Goal: Communication & Community: Participate in discussion

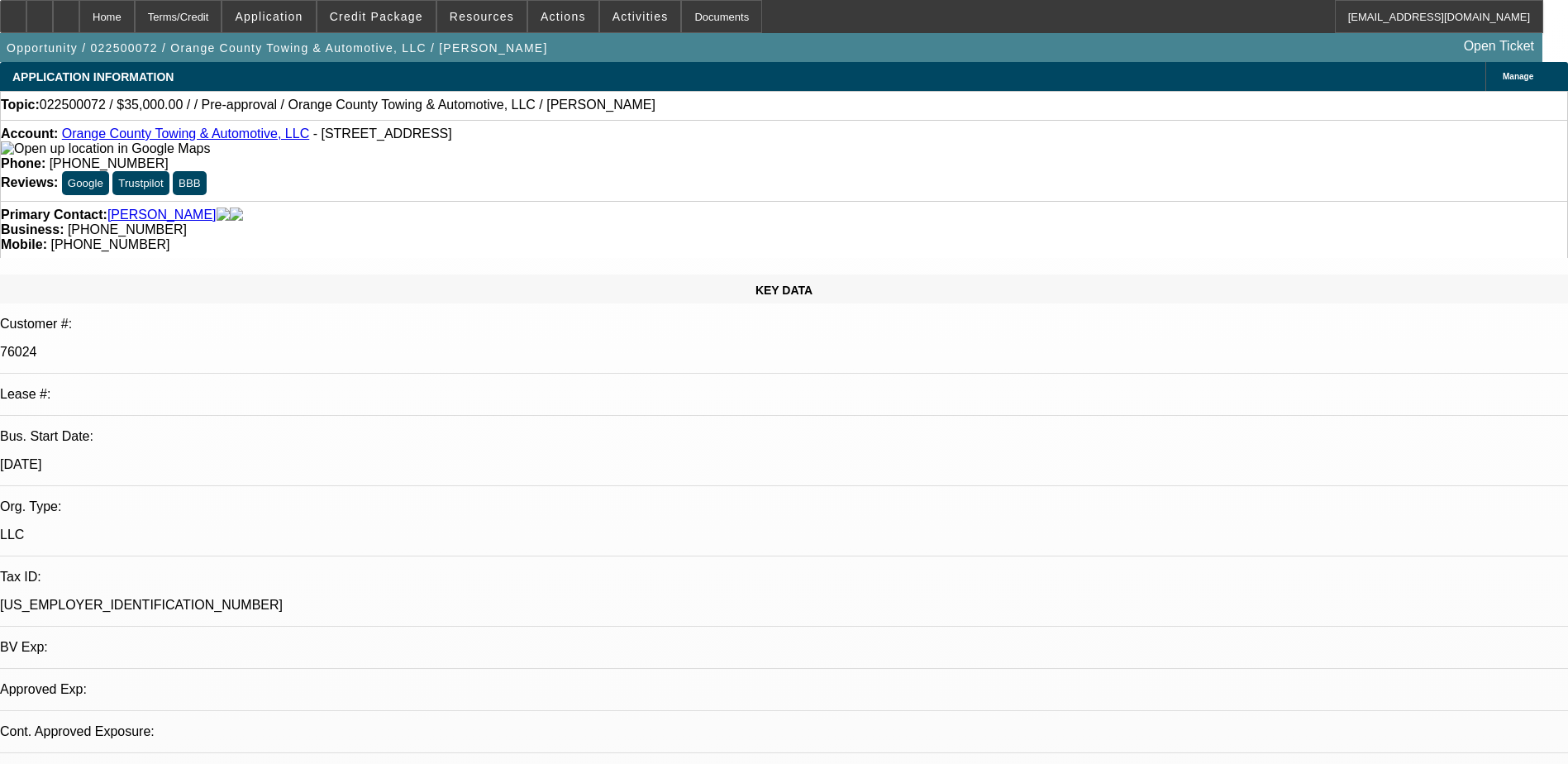
select select "0"
select select "2"
select select "0"
select select "1"
select select "2"
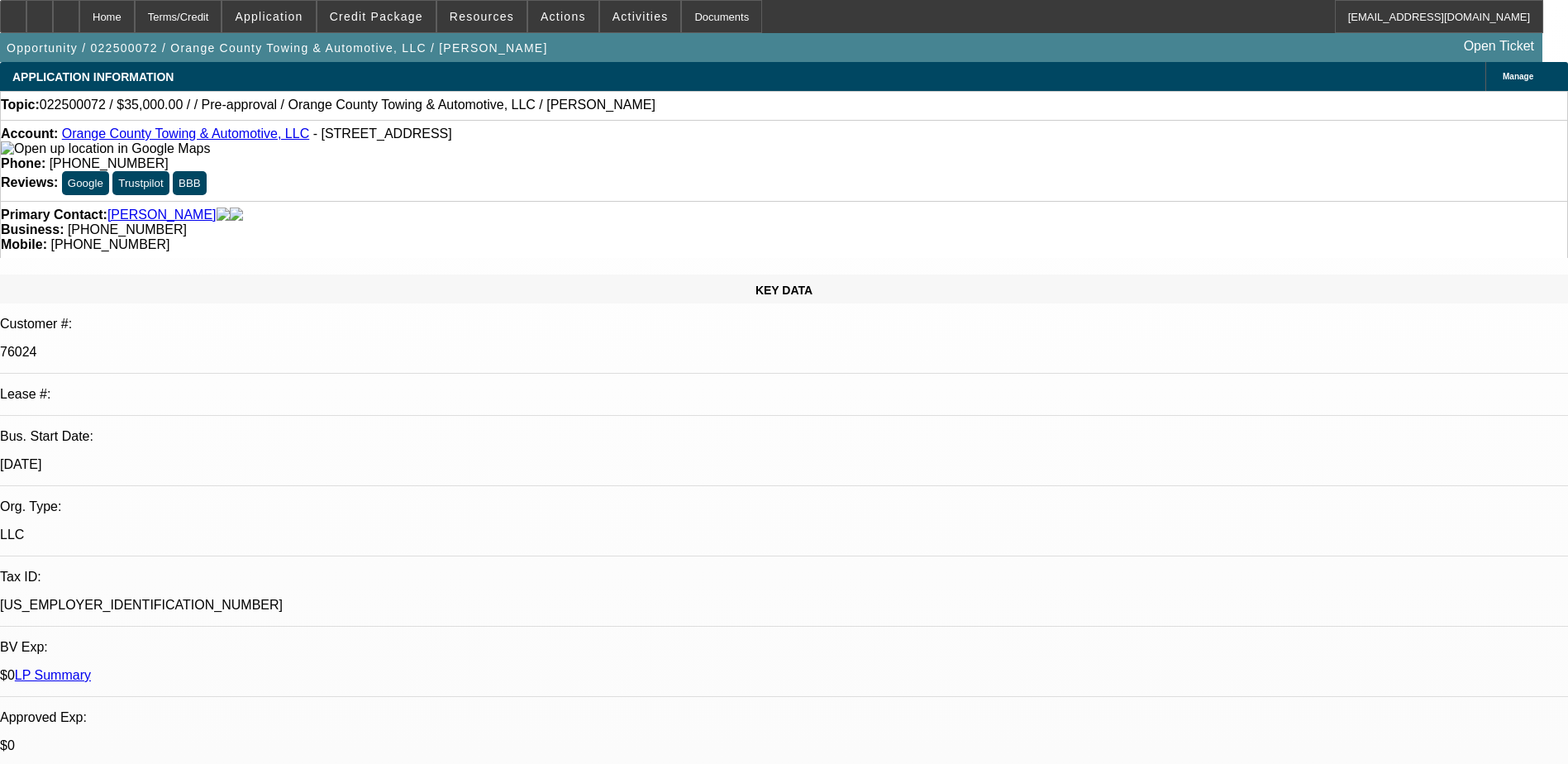
select select "2"
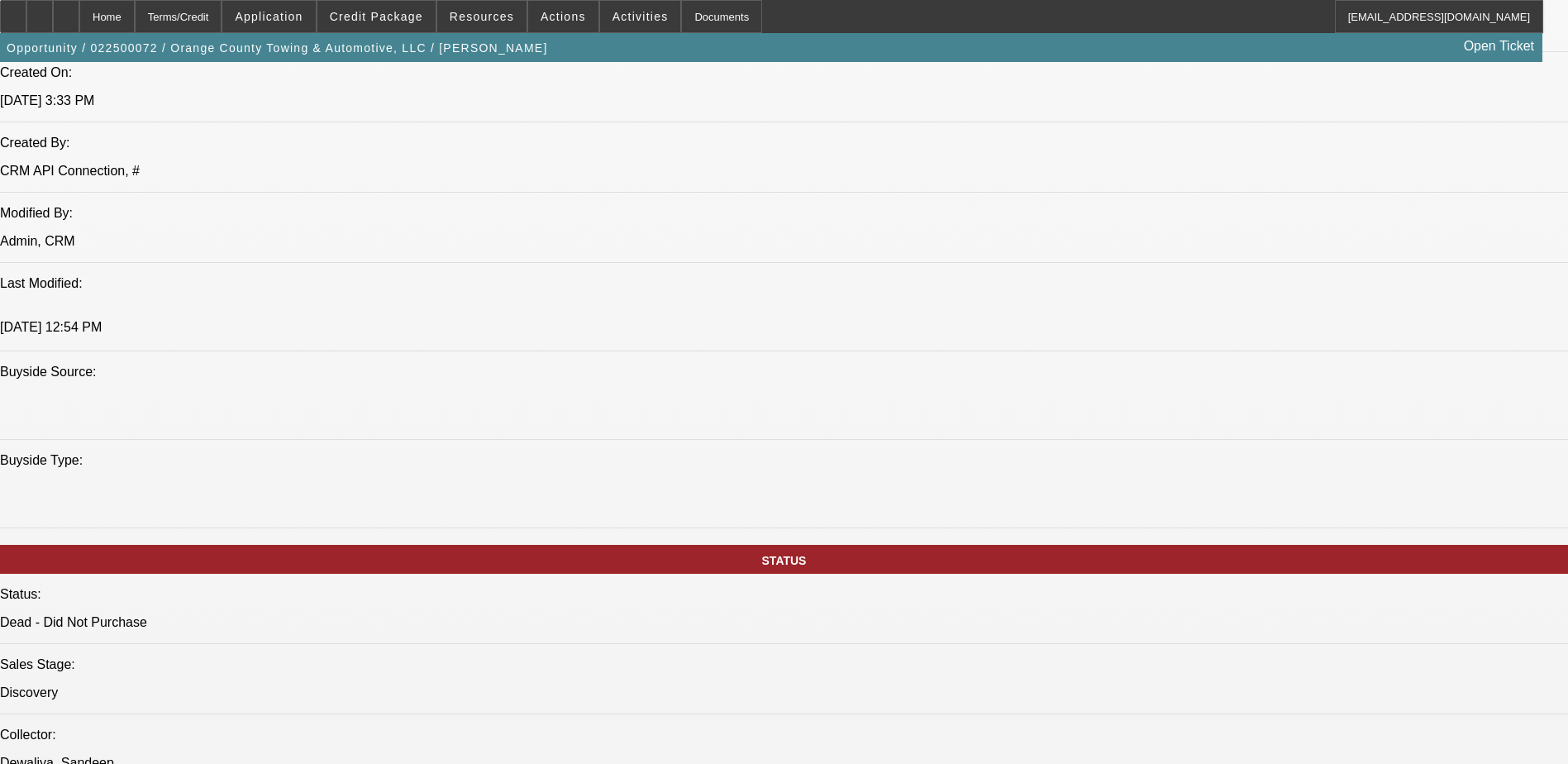
scroll to position [1158, 0]
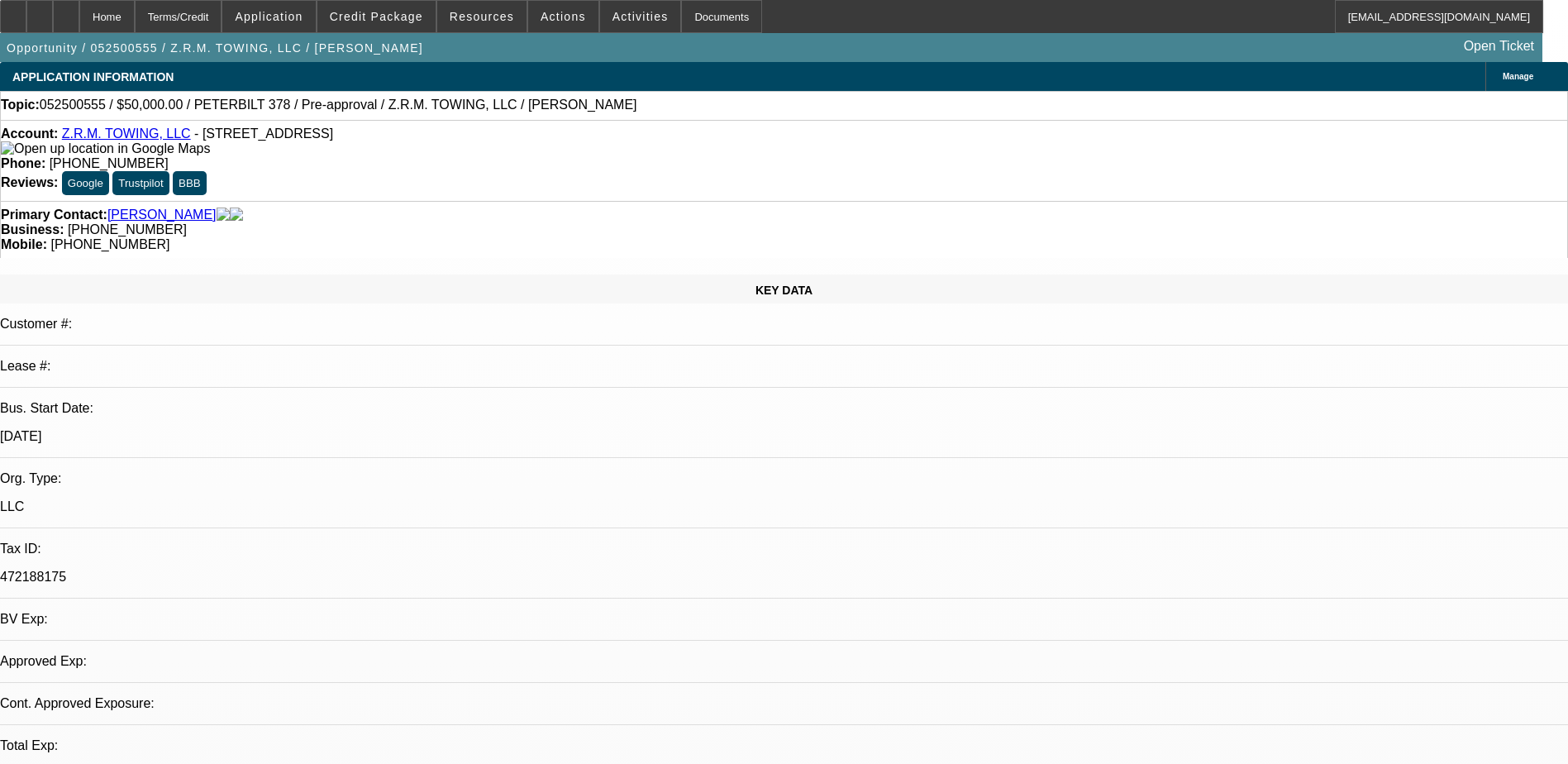
select select "0"
select select "2"
select select "0.1"
select select "1"
select select "2"
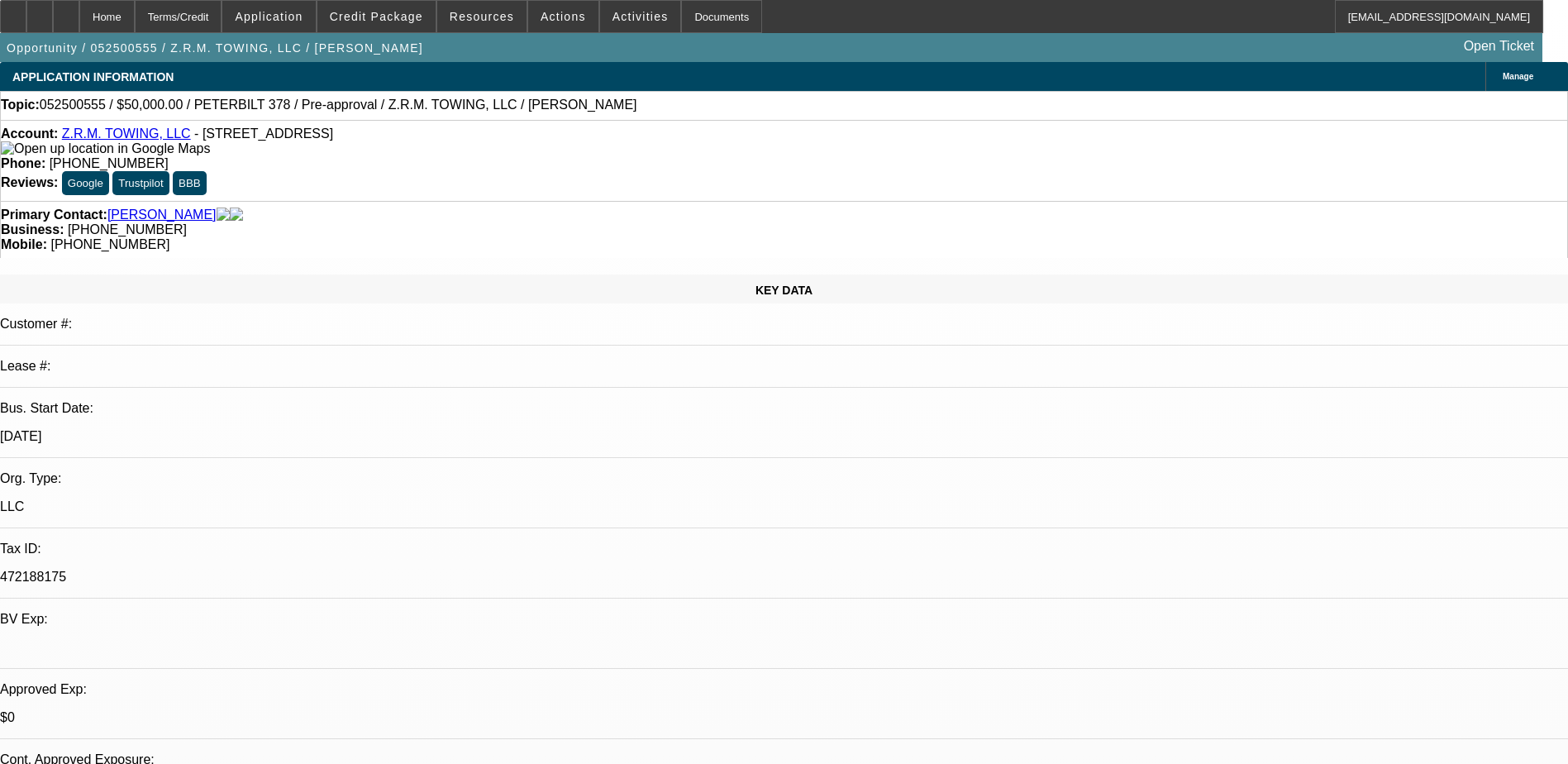
select select "4"
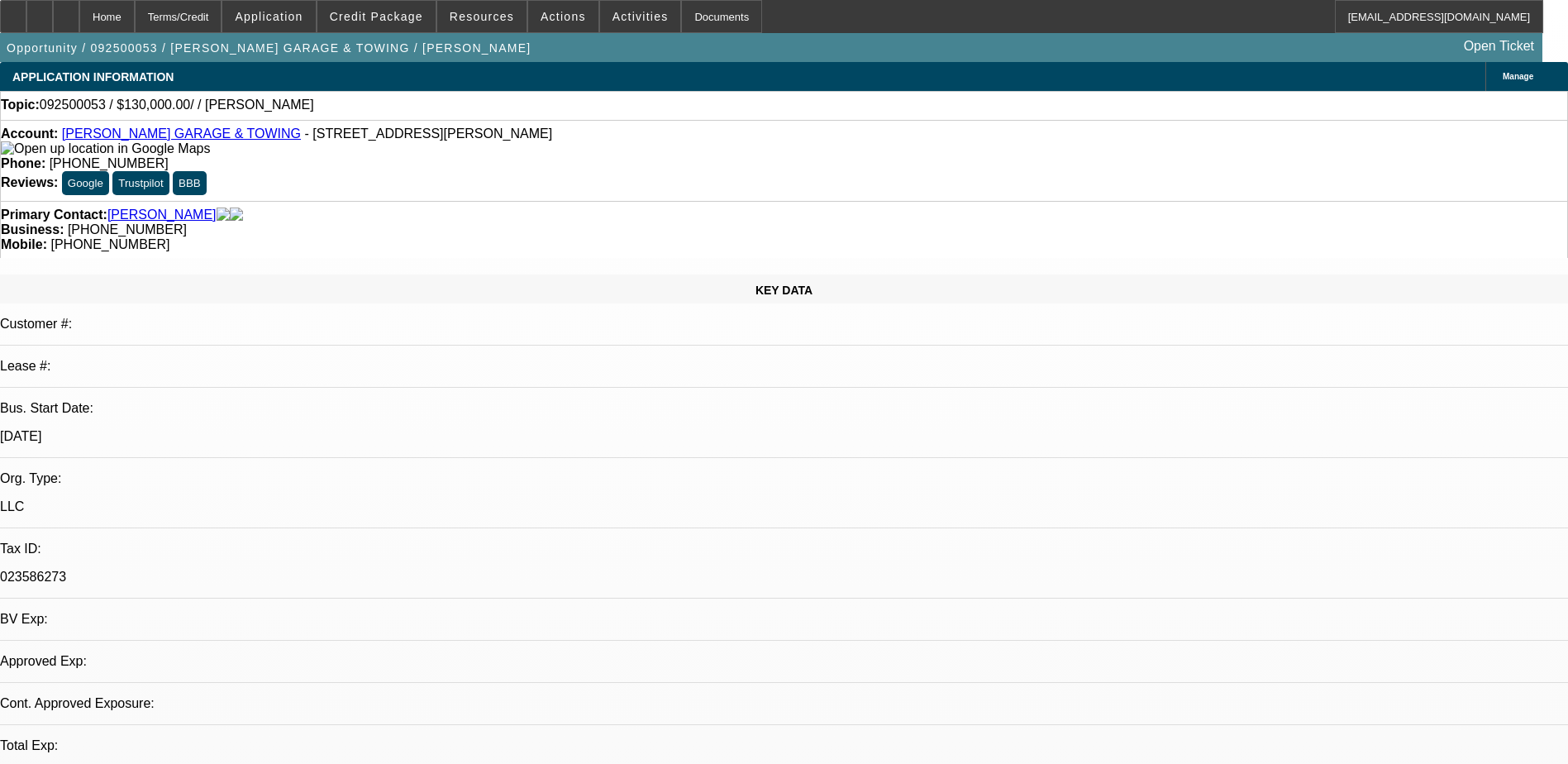
select select "0"
select select "2"
select select "0.1"
select select "1"
select select "2"
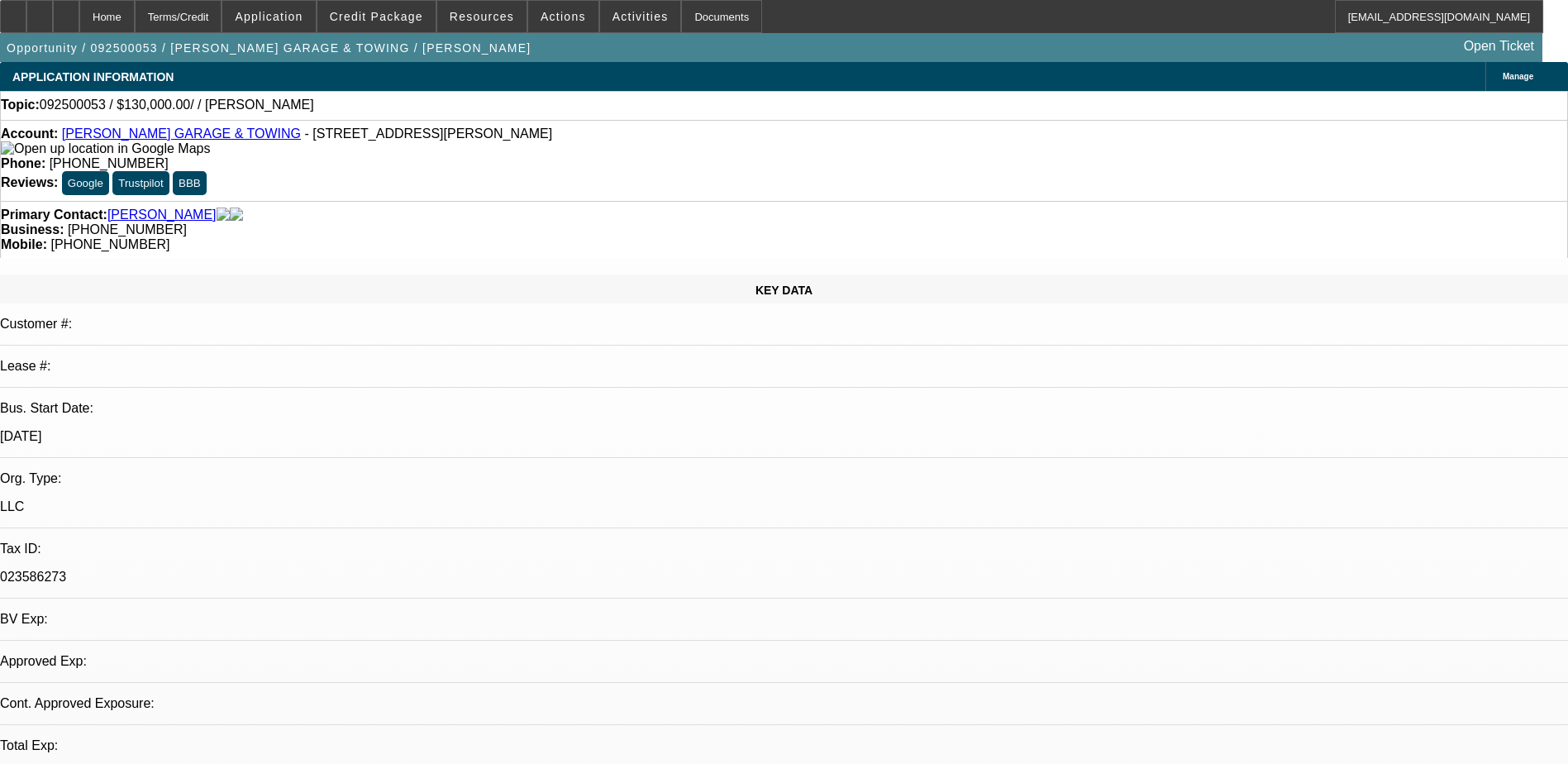
select select "4"
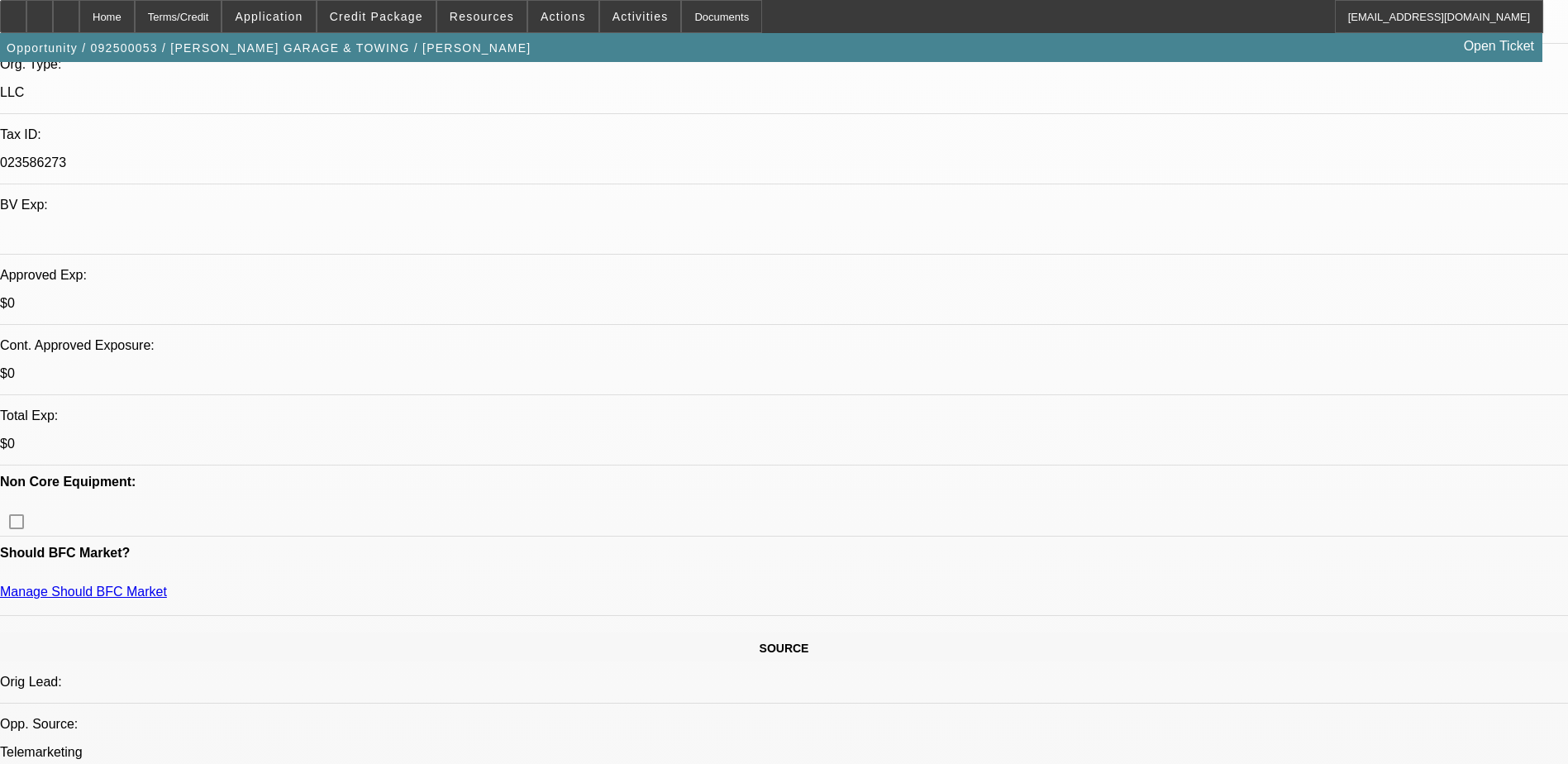
scroll to position [248, 0]
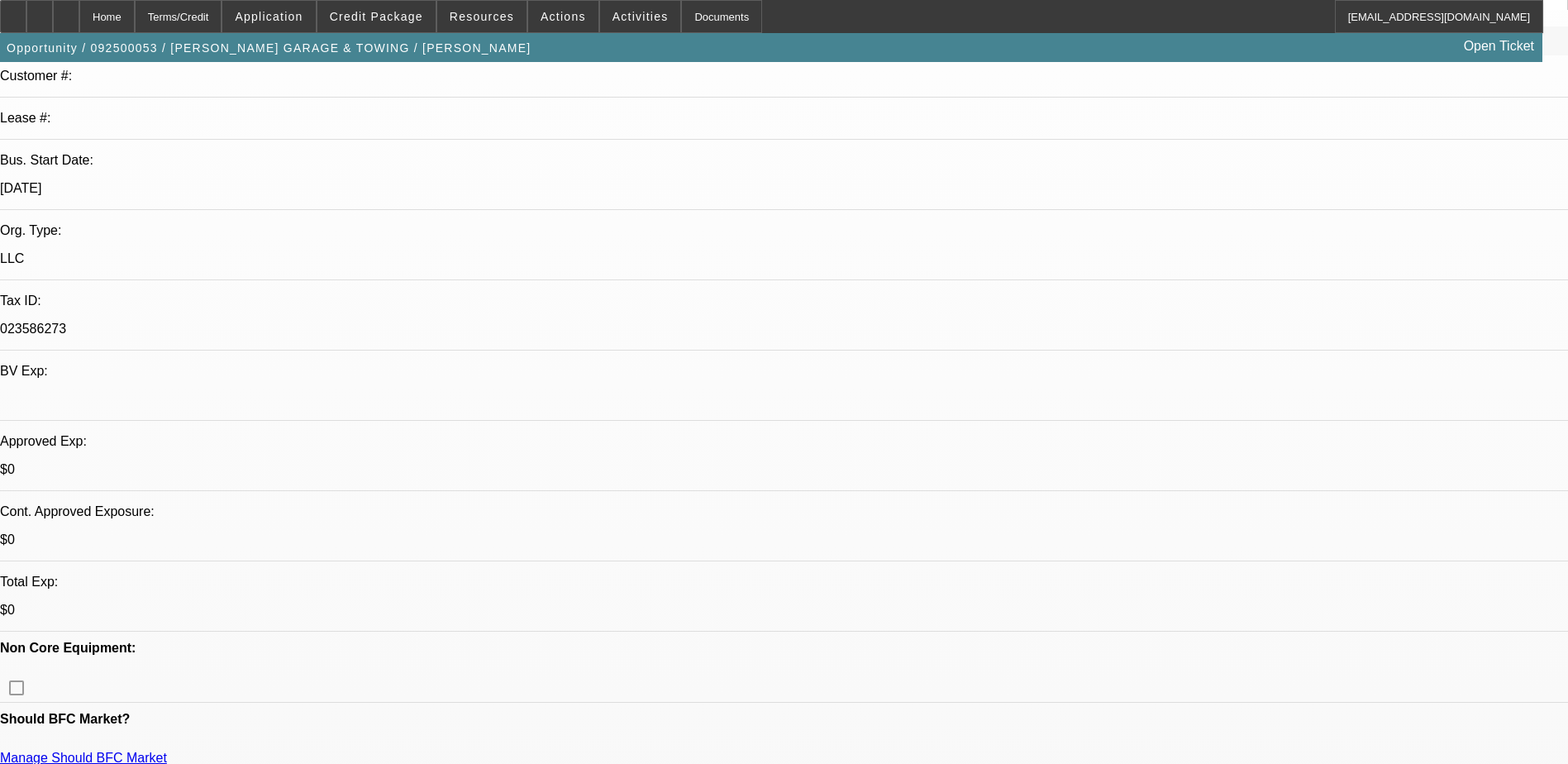
drag, startPoint x: 269, startPoint y: 553, endPoint x: 319, endPoint y: 550, distance: 50.1
drag, startPoint x: 319, startPoint y: 550, endPoint x: 308, endPoint y: 555, distance: 12.1
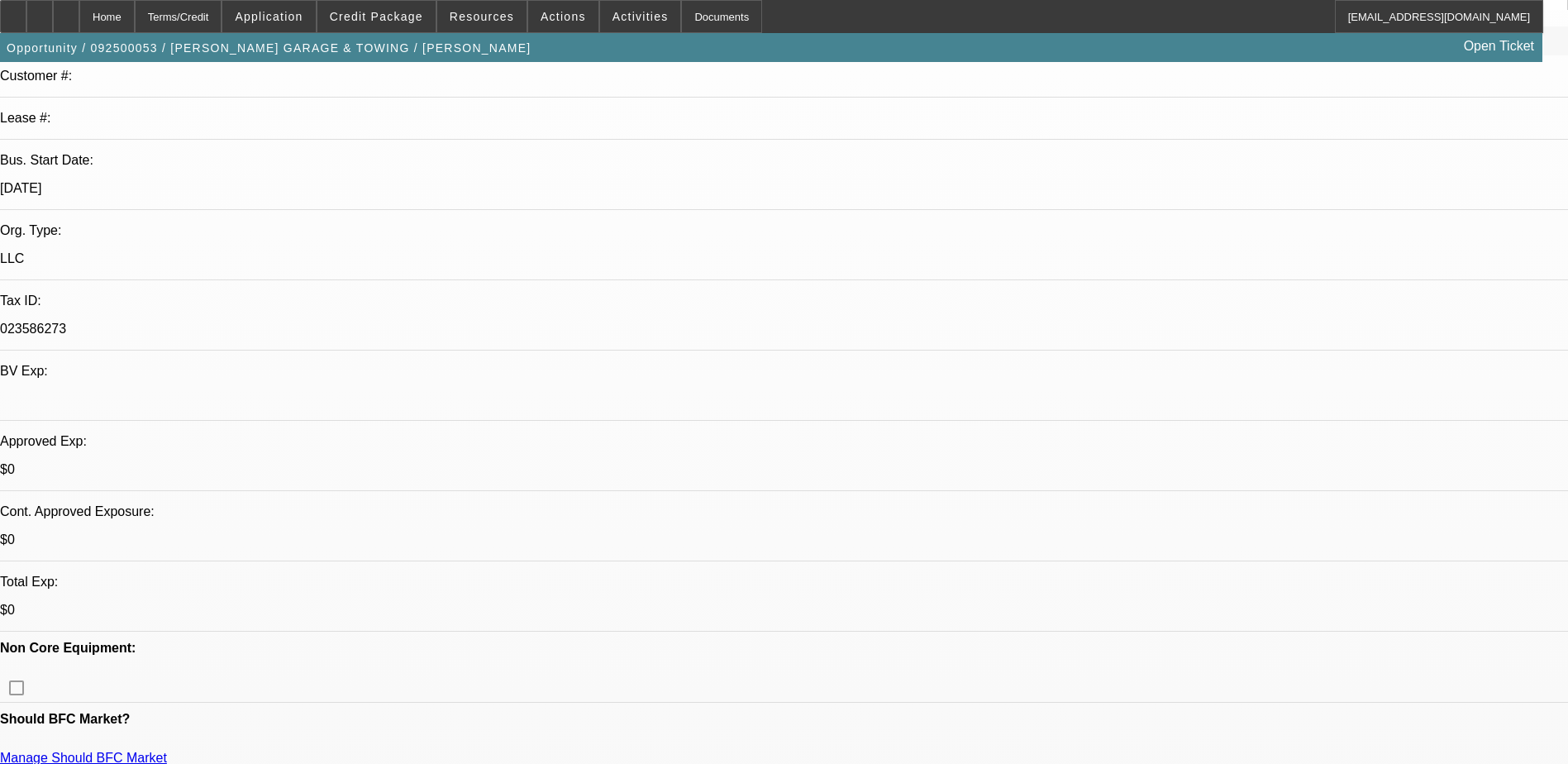
drag, startPoint x: 314, startPoint y: 555, endPoint x: 250, endPoint y: 557, distance: 64.0
drag, startPoint x: 250, startPoint y: 557, endPoint x: 312, endPoint y: 557, distance: 62.0
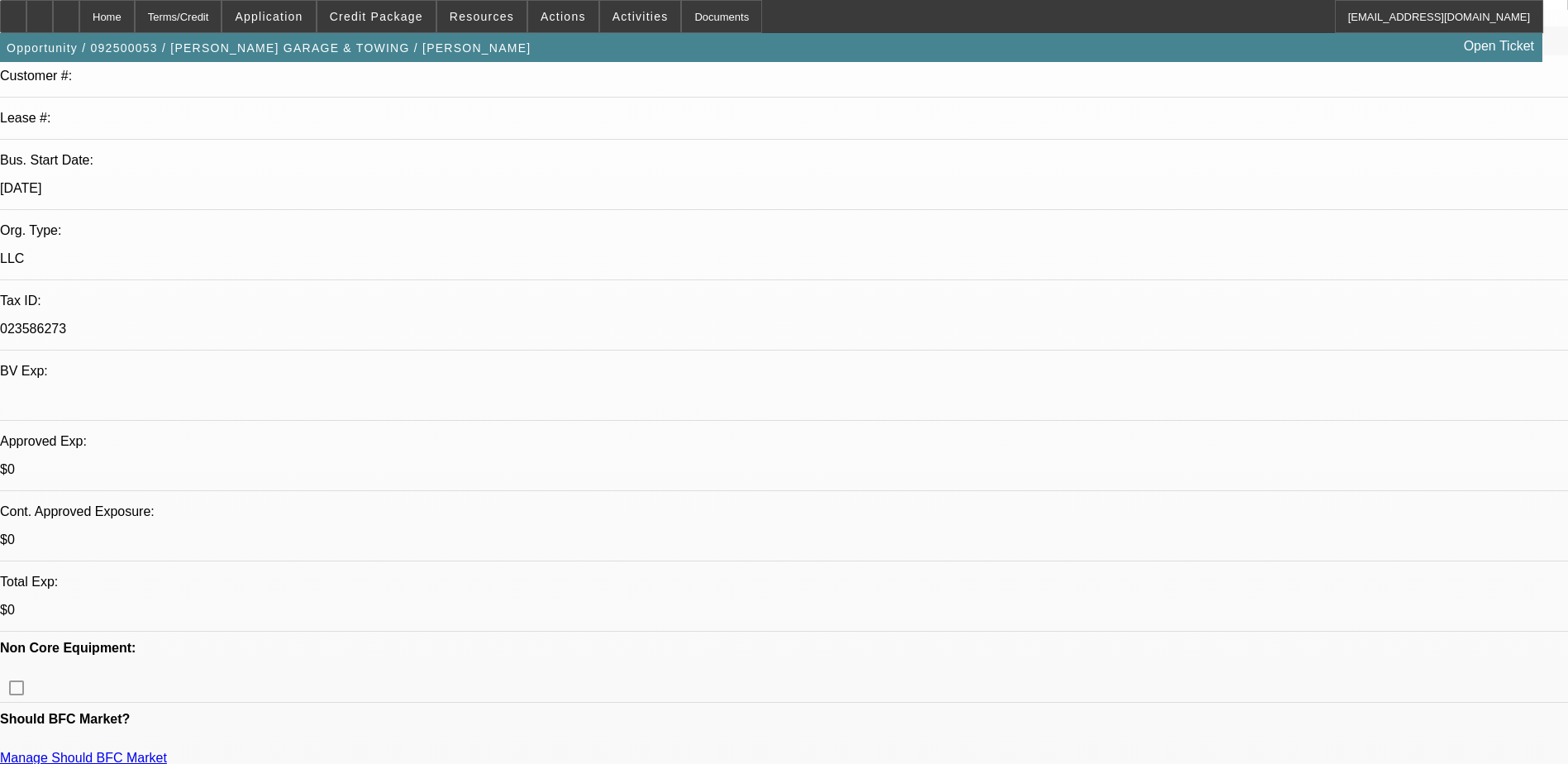
drag, startPoint x: 274, startPoint y: 556, endPoint x: 305, endPoint y: 556, distance: 31.0
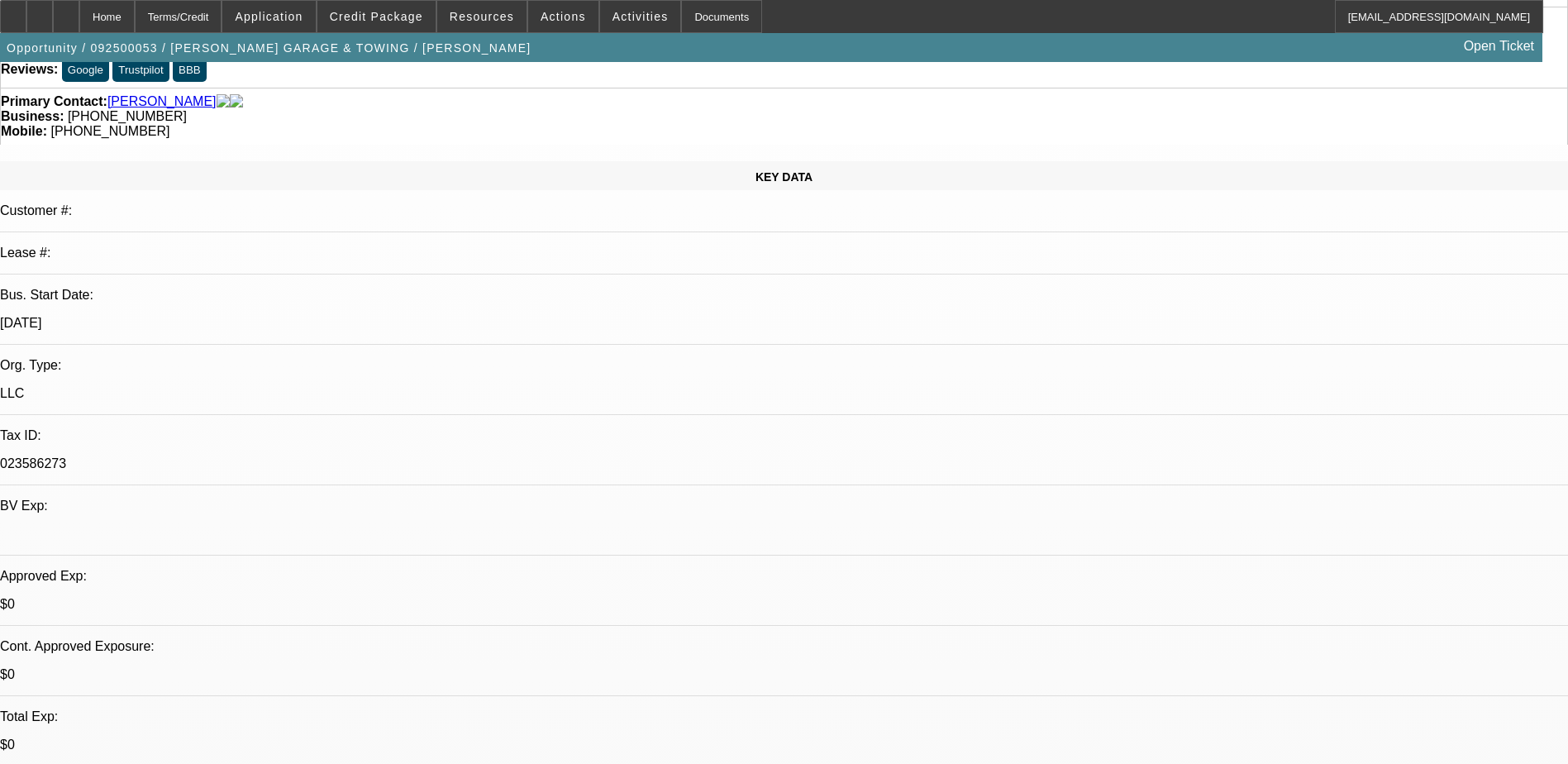
scroll to position [0, 0]
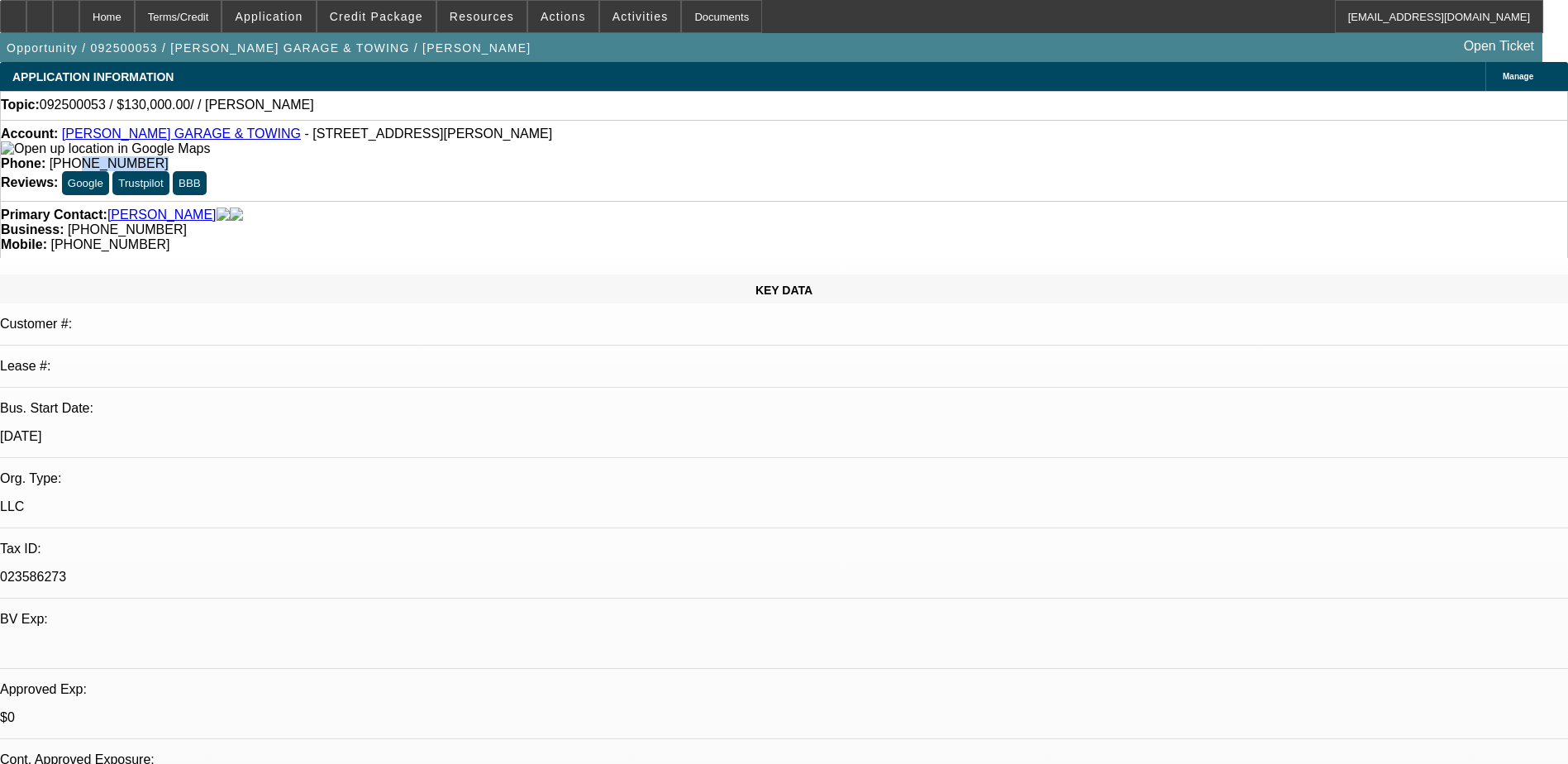
drag, startPoint x: 656, startPoint y: 139, endPoint x: 597, endPoint y: 140, distance: 59.0
click at [597, 156] on div "Phone: [PHONE_NUMBER]" at bounding box center [784, 163] width 1566 height 15
drag, startPoint x: 597, startPoint y: 140, endPoint x: 589, endPoint y: 188, distance: 48.7
click at [589, 222] on div "Business: [PHONE_NUMBER]" at bounding box center [784, 230] width 1566 height 15
drag, startPoint x: 589, startPoint y: 188, endPoint x: 651, endPoint y: 183, distance: 62.2
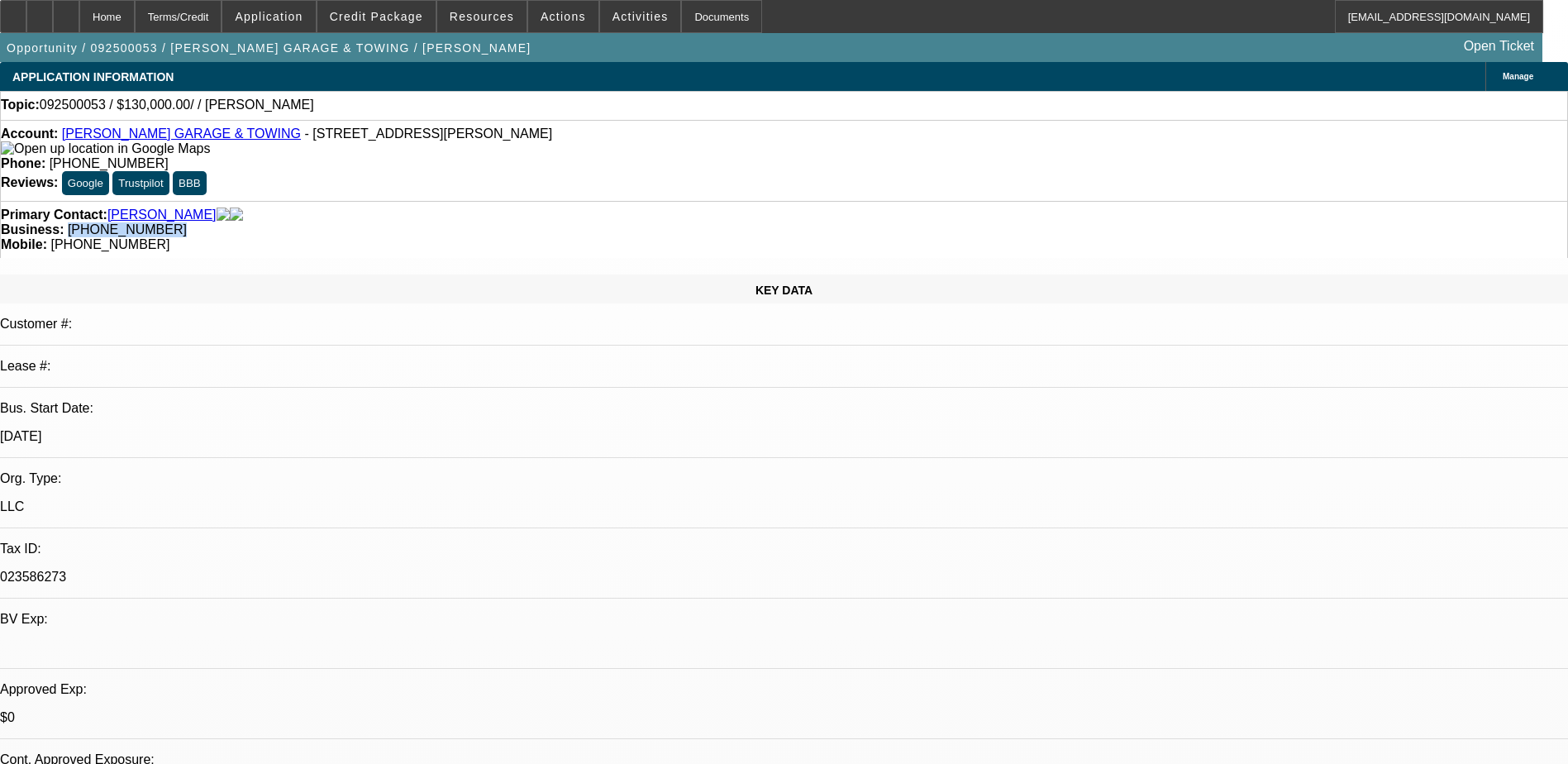
copy span "[PHONE_NUMBER]"
click at [725, 222] on div "Business: [PHONE_NUMBER]" at bounding box center [784, 230] width 1566 height 15
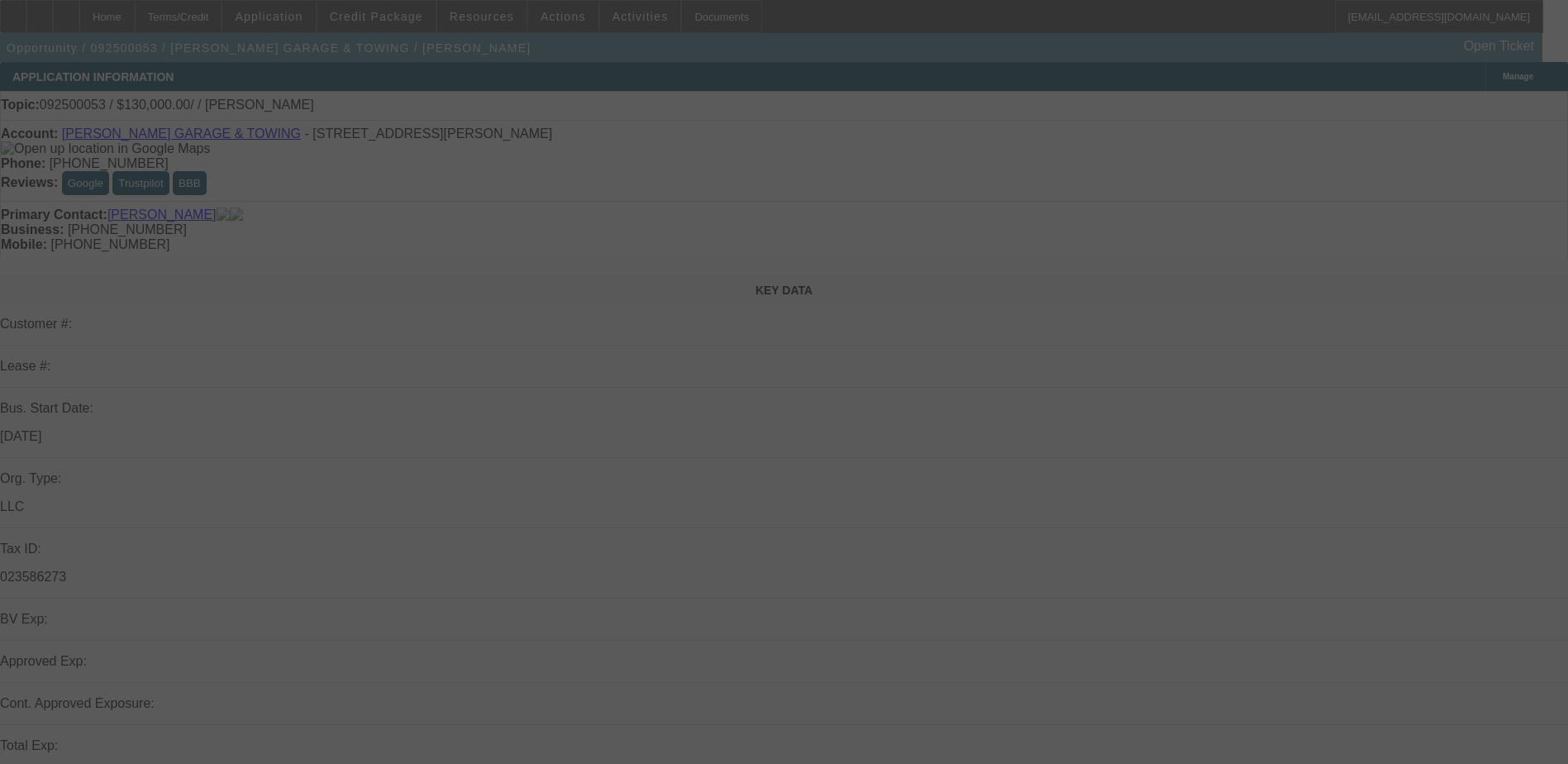
select select "0"
select select "2"
select select "0.1"
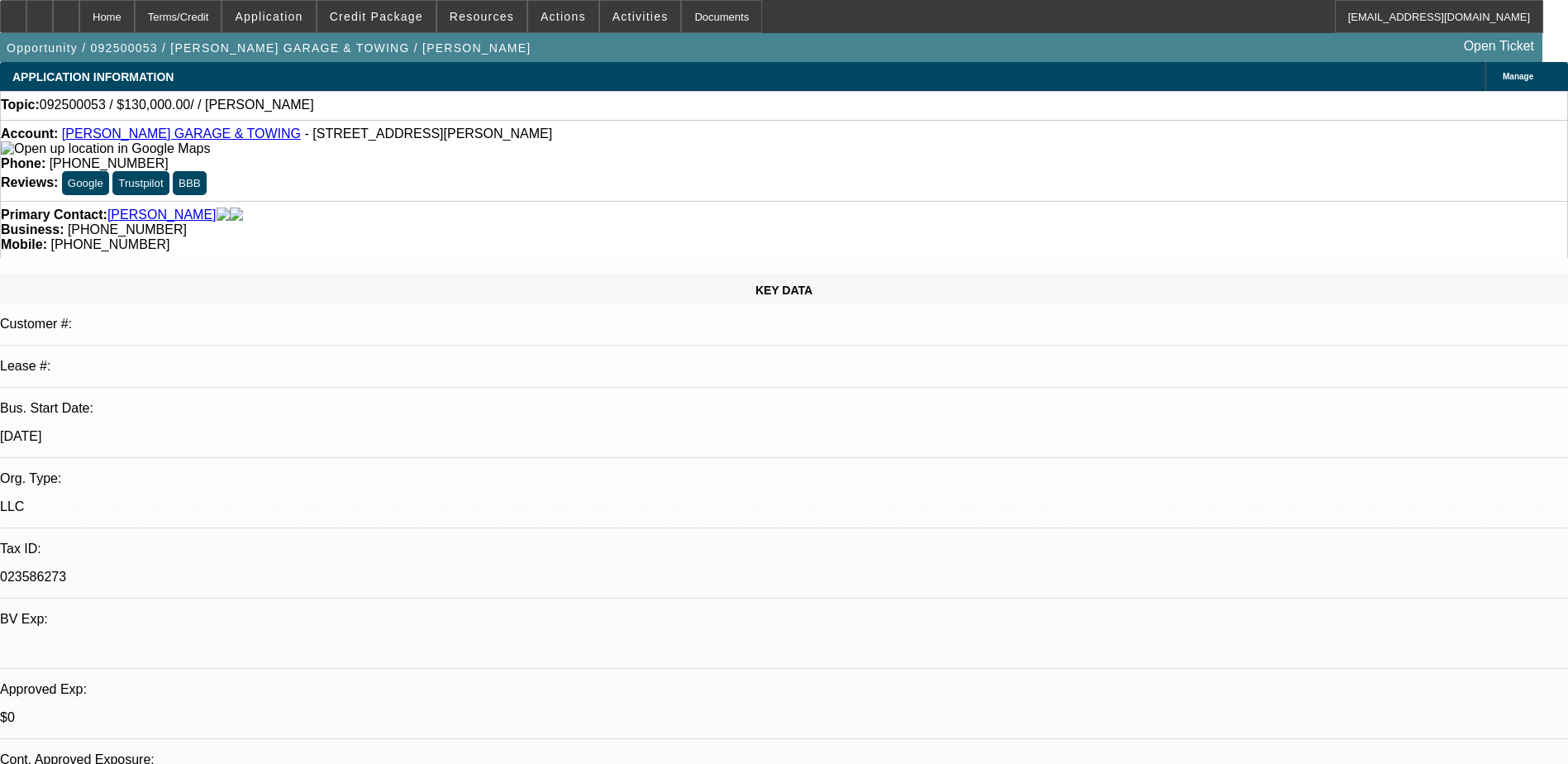
select select "1"
select select "2"
select select "4"
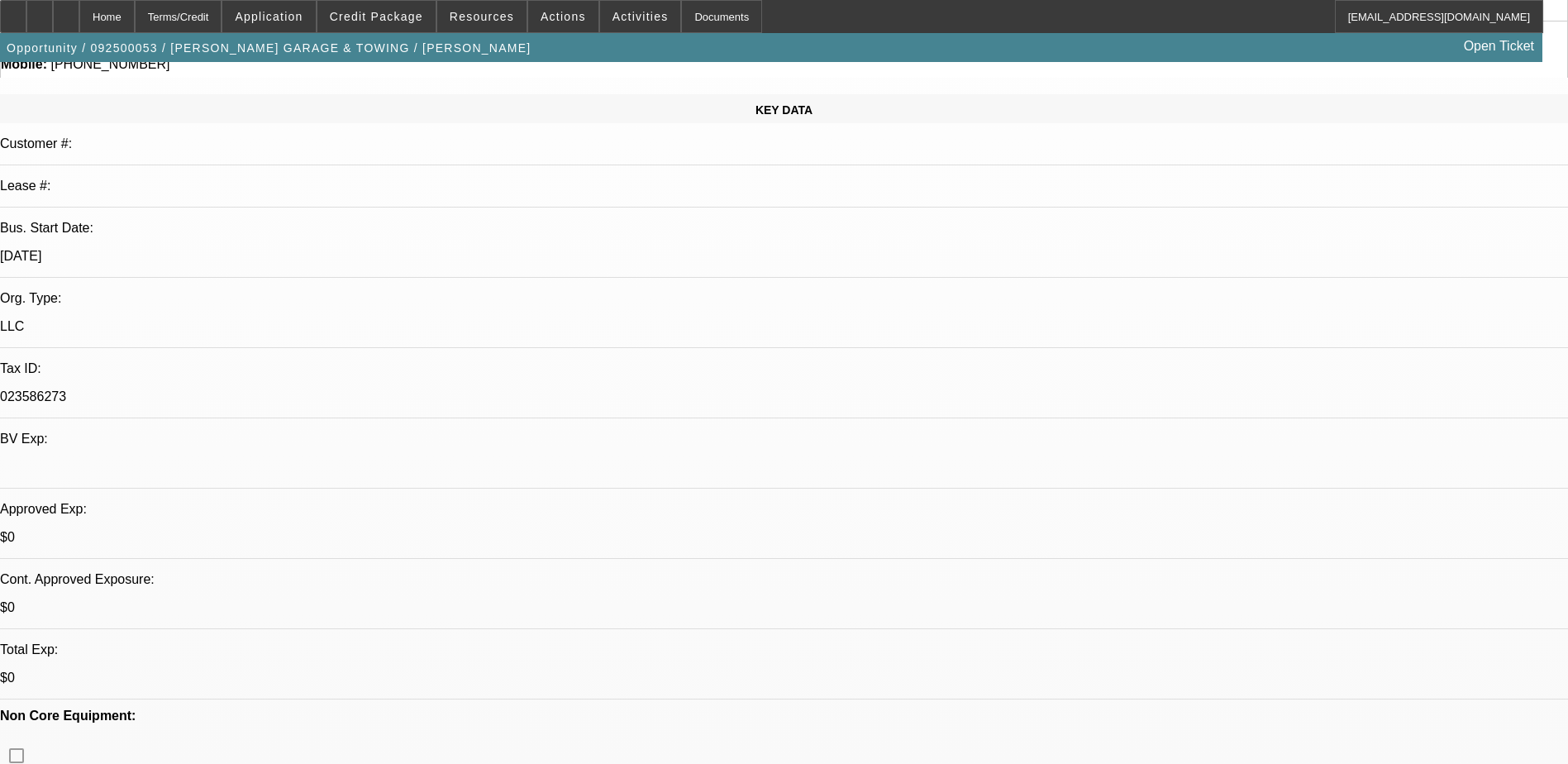
scroll to position [248, 0]
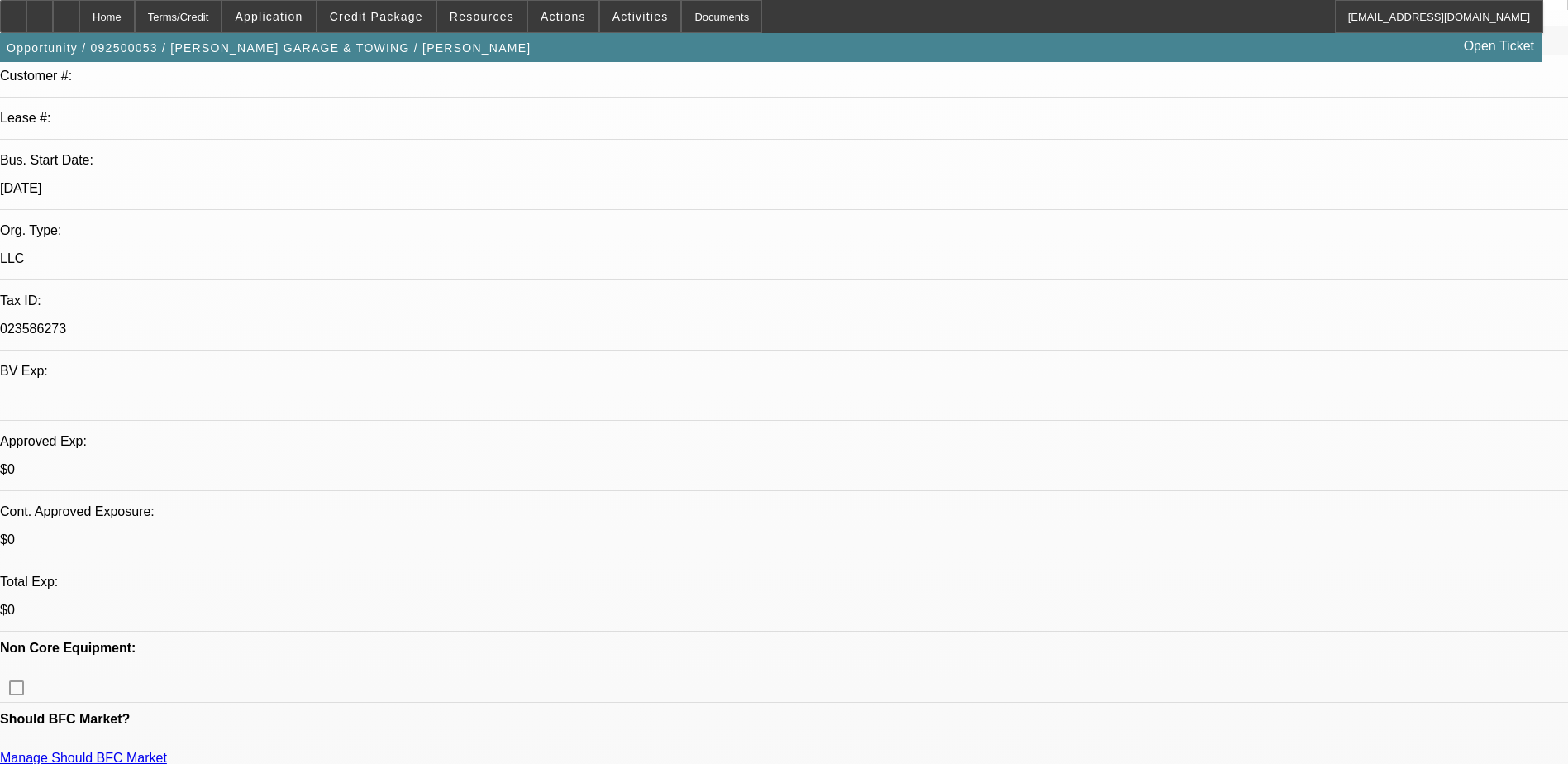
radio input "true"
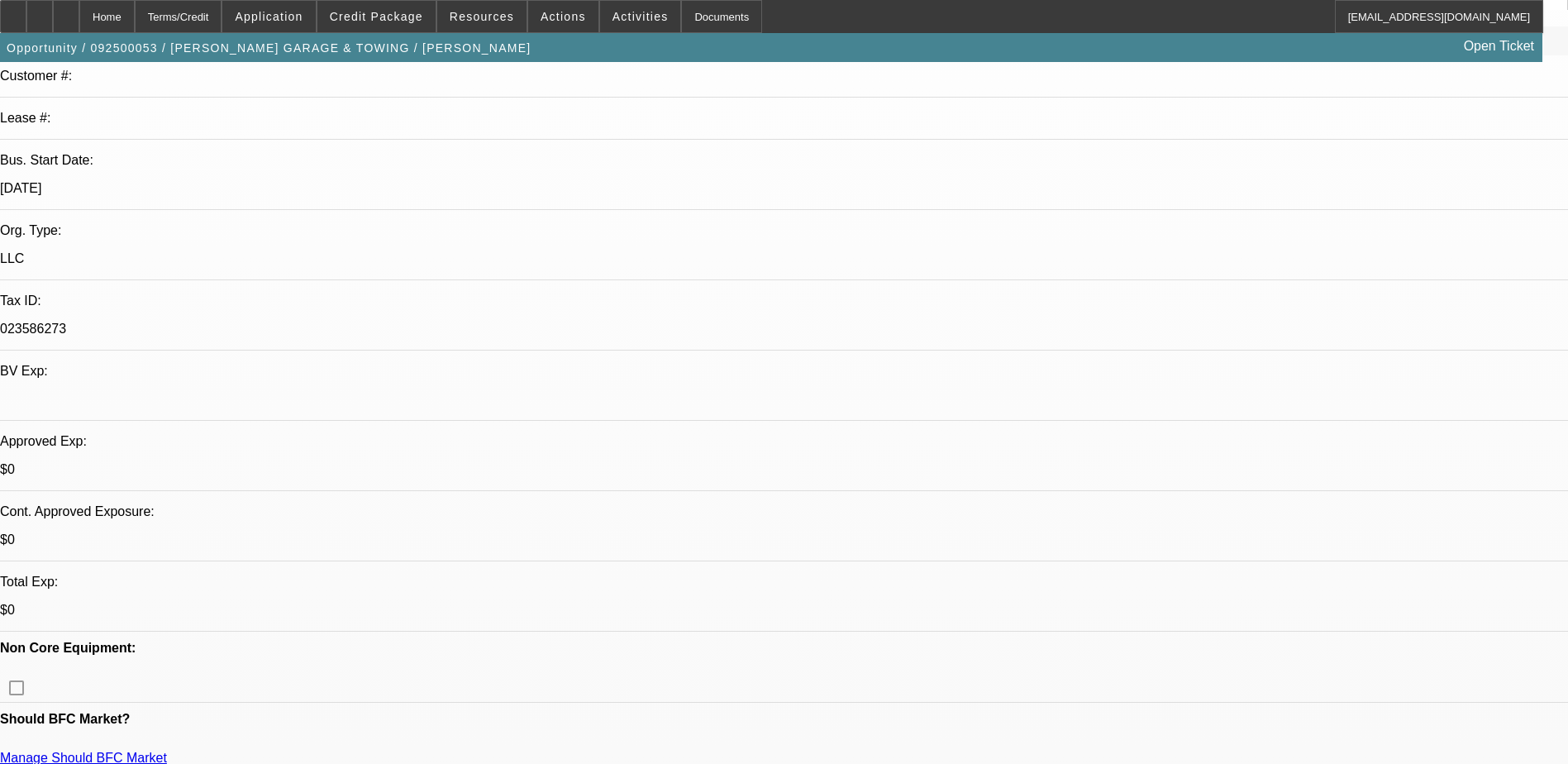
type textarea "Billy Jr is saying hes taking over his dads company of over 20 years. company h…"
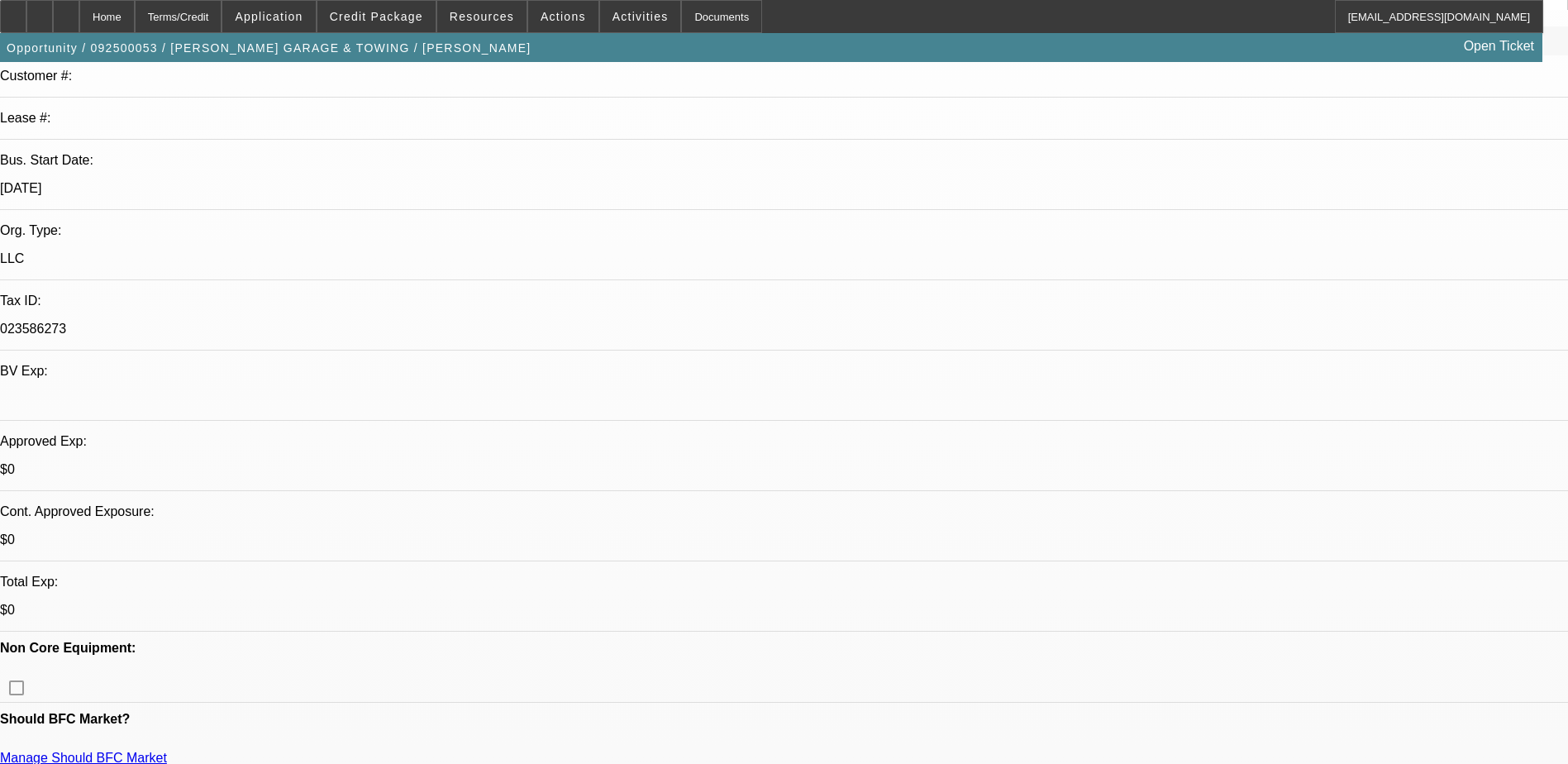
radio input "true"
